Goal: Find specific fact: Find contact information

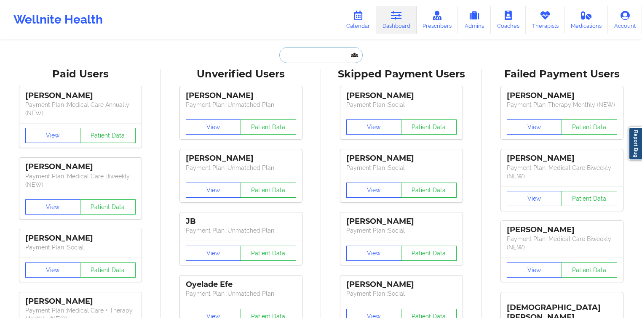
paste input "AmyJO"
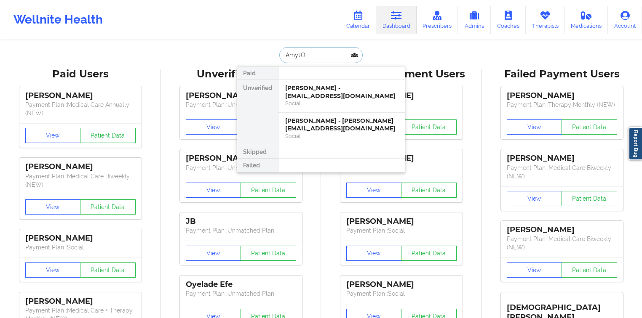
type input "AmyJO"
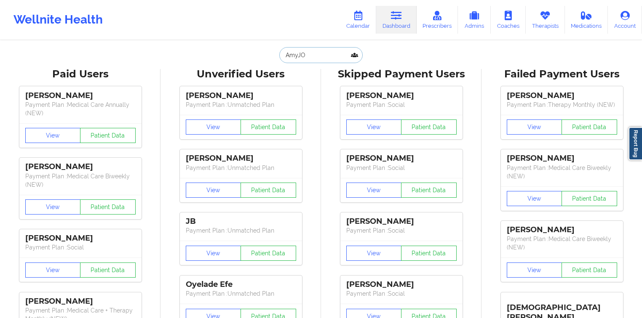
click at [325, 58] on input "AmyJO" at bounding box center [320, 55] width 83 height 16
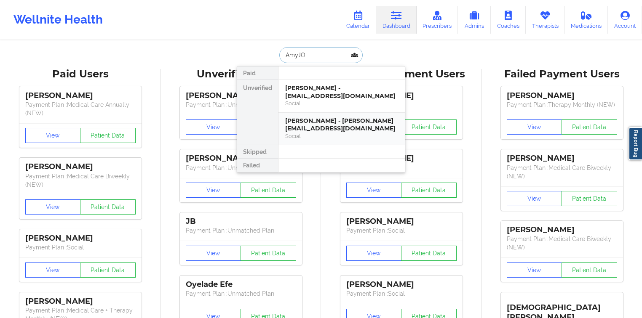
click at [323, 121] on div "[PERSON_NAME] - [PERSON_NAME][EMAIL_ADDRESS][DOMAIN_NAME]" at bounding box center [341, 125] width 113 height 16
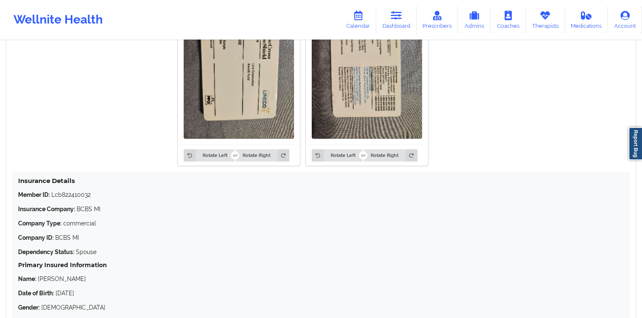
scroll to position [698, 0]
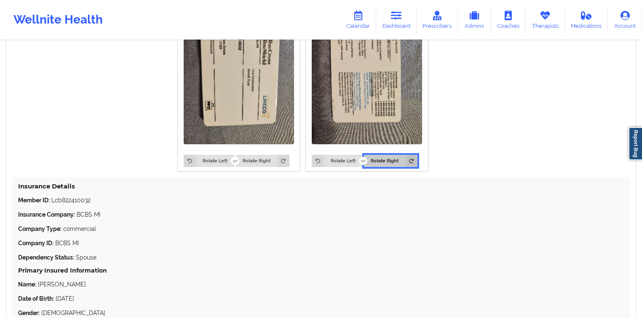
click at [377, 166] on button "Rotate Right" at bounding box center [390, 161] width 53 height 12
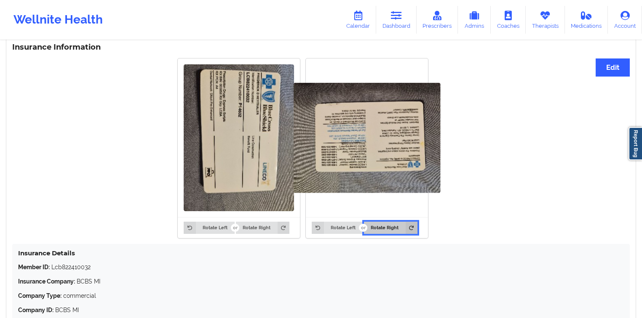
scroll to position [630, 0]
click at [411, 234] on icon at bounding box center [412, 228] width 12 height 12
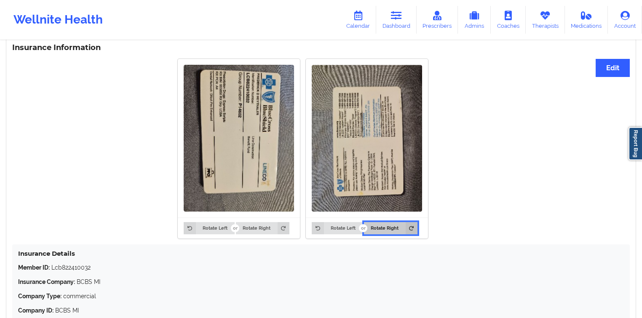
click at [411, 233] on icon at bounding box center [412, 228] width 12 height 12
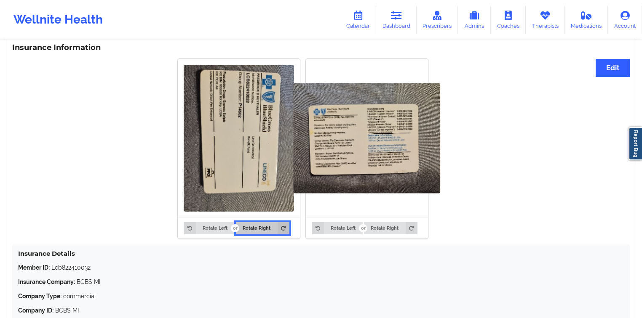
click at [248, 231] on button "Rotate Right" at bounding box center [262, 228] width 53 height 12
click at [255, 230] on button "Rotate Right" at bounding box center [262, 228] width 53 height 12
click at [217, 228] on button "Rotate Left" at bounding box center [209, 228] width 51 height 12
click at [214, 228] on button "Rotate Left" at bounding box center [209, 228] width 51 height 12
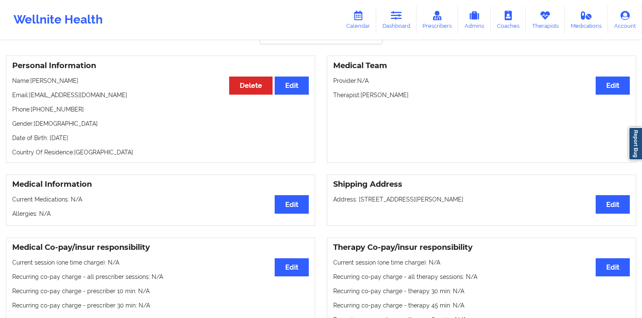
scroll to position [58, 0]
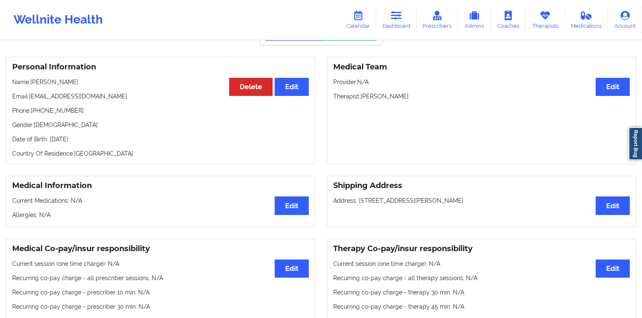
click at [73, 113] on p "Phone: [PHONE_NUMBER]" at bounding box center [160, 111] width 296 height 8
drag, startPoint x: 73, startPoint y: 113, endPoint x: 39, endPoint y: 111, distance: 34.6
click at [39, 111] on p "Phone: [PHONE_NUMBER]" at bounding box center [160, 111] width 296 height 8
copy p "[PHONE_NUMBER]"
